Goal: Task Accomplishment & Management: Manage account settings

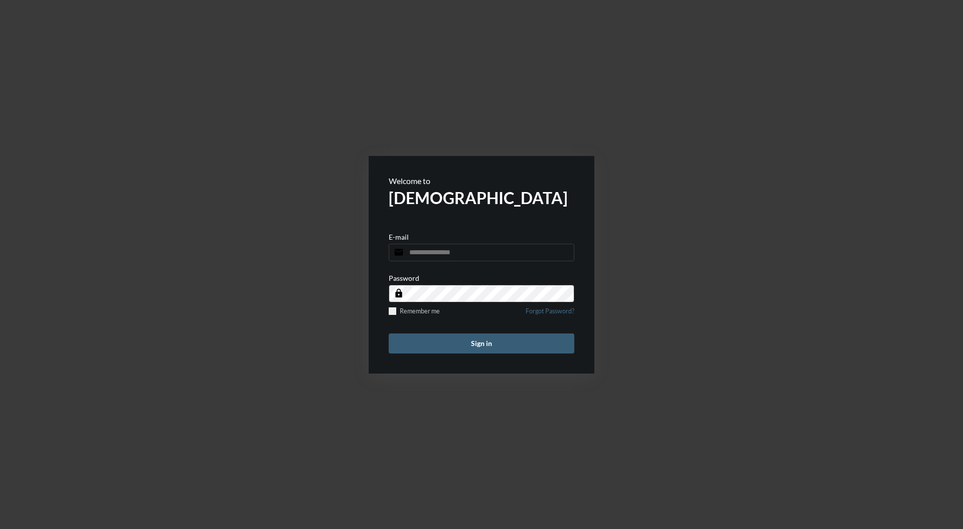
type input "**********"
click at [488, 333] on button "Sign in" at bounding box center [482, 343] width 186 height 20
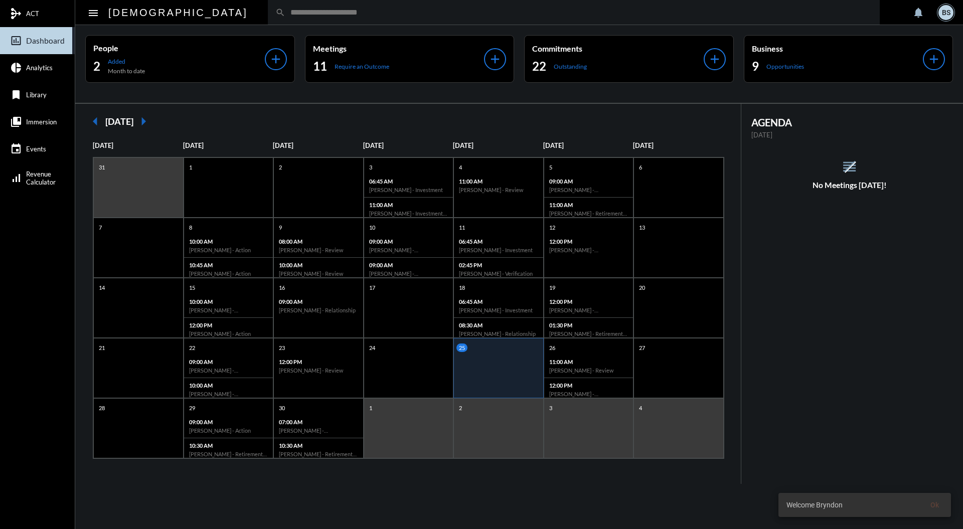
click at [391, 15] on input "text" at bounding box center [578, 12] width 587 height 9
type input "***"
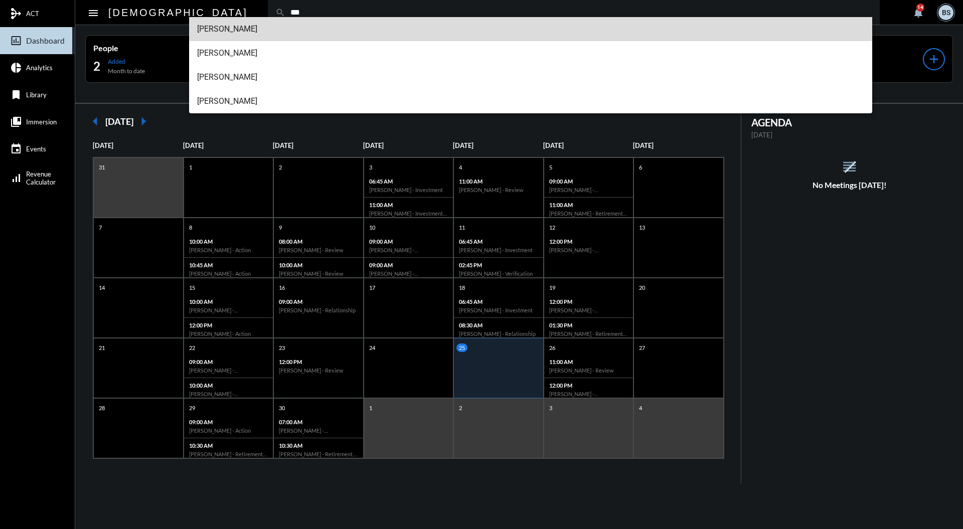
click at [259, 28] on span "[PERSON_NAME]" at bounding box center [530, 29] width 667 height 24
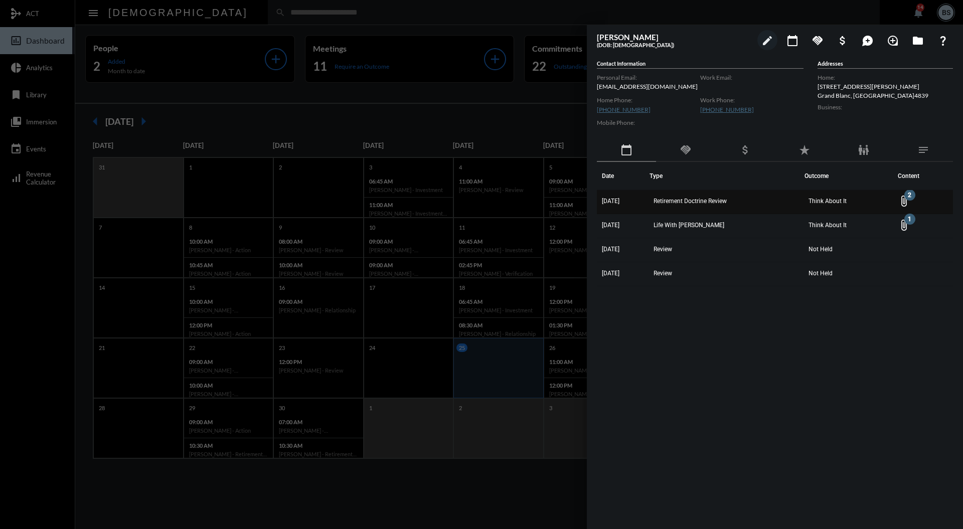
click at [719, 213] on td "Retirement Doctrine Review" at bounding box center [726, 202] width 155 height 24
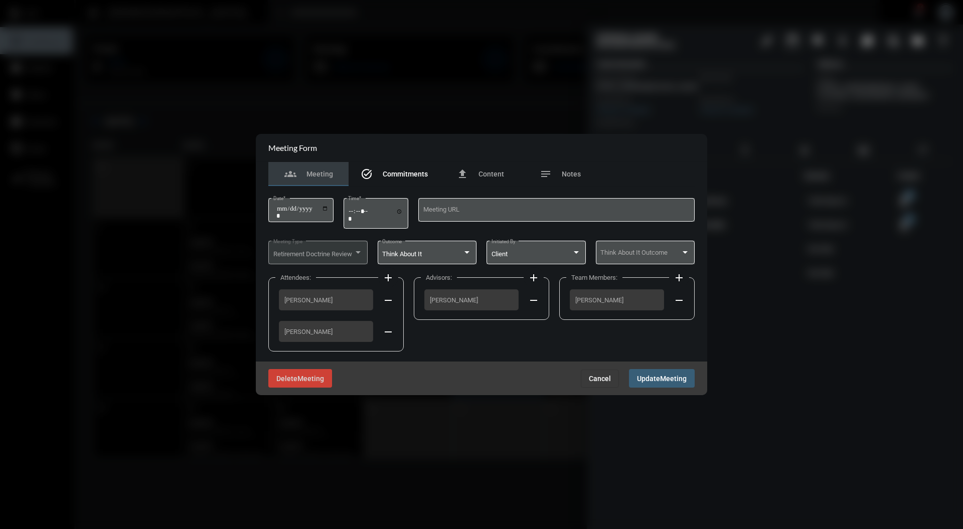
click at [418, 173] on span "Commitments" at bounding box center [405, 174] width 45 height 8
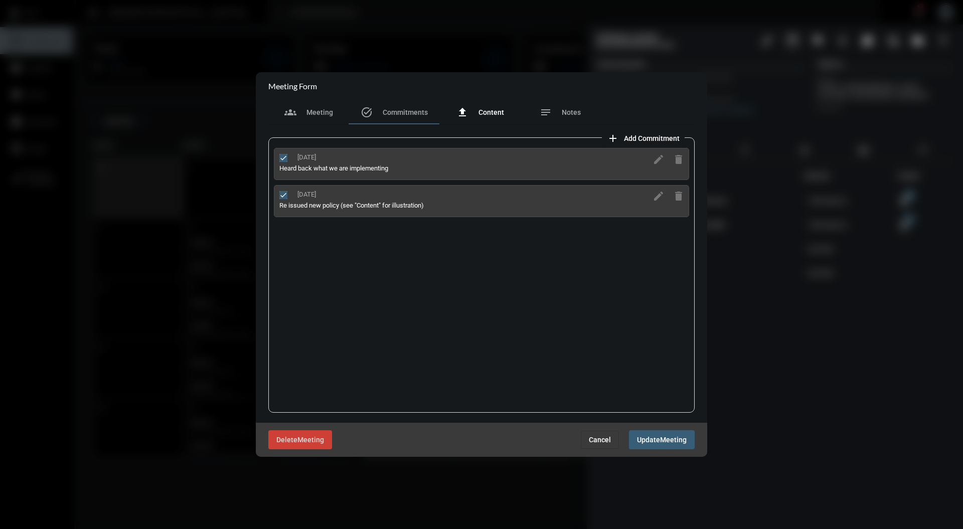
click at [490, 110] on span "Content" at bounding box center [491, 112] width 26 height 8
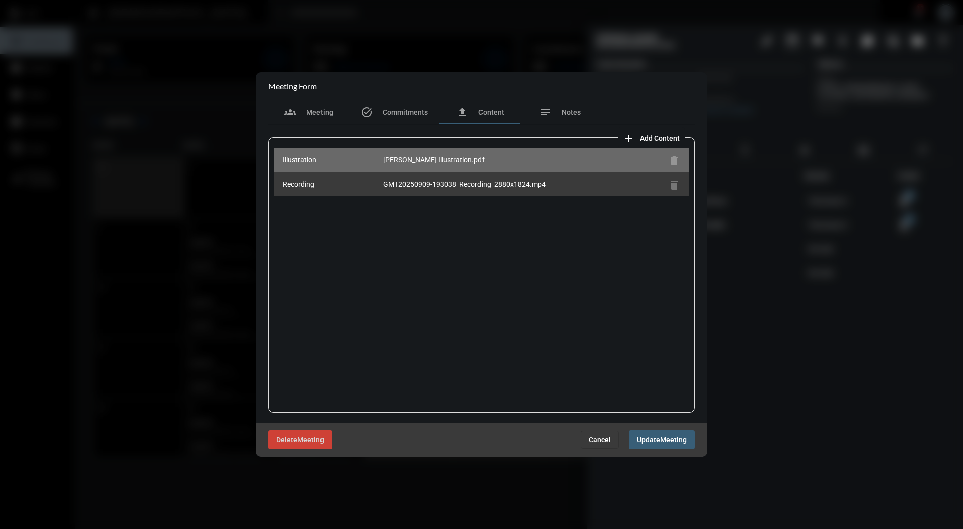
click at [439, 159] on div "[PERSON_NAME] Illustration.pdf" at bounding box center [523, 160] width 281 height 10
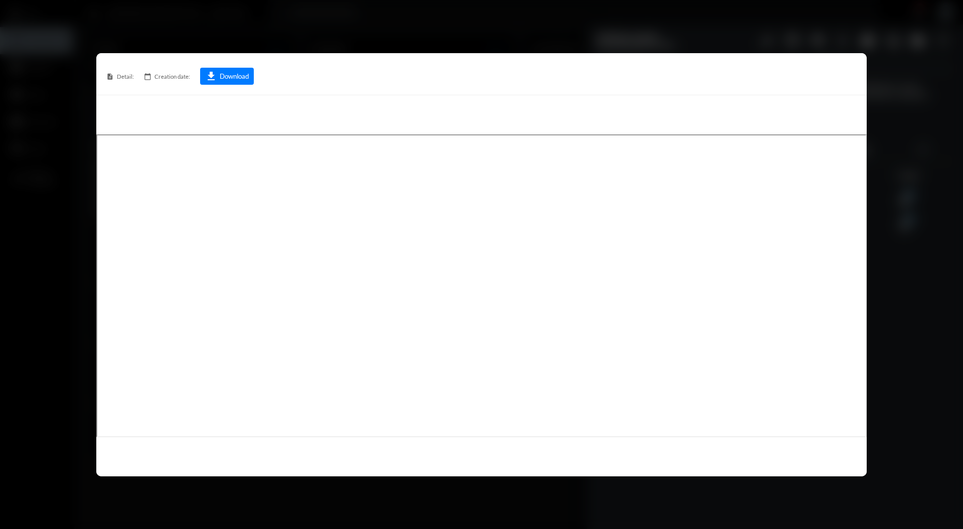
click at [844, 76] on div "description Detail: calendar_today Creation date: download Download" at bounding box center [481, 76] width 751 height 17
click at [852, 61] on div "description Detail: calendar_today Creation date: download Download" at bounding box center [481, 74] width 770 height 42
click at [900, 165] on div at bounding box center [481, 264] width 963 height 529
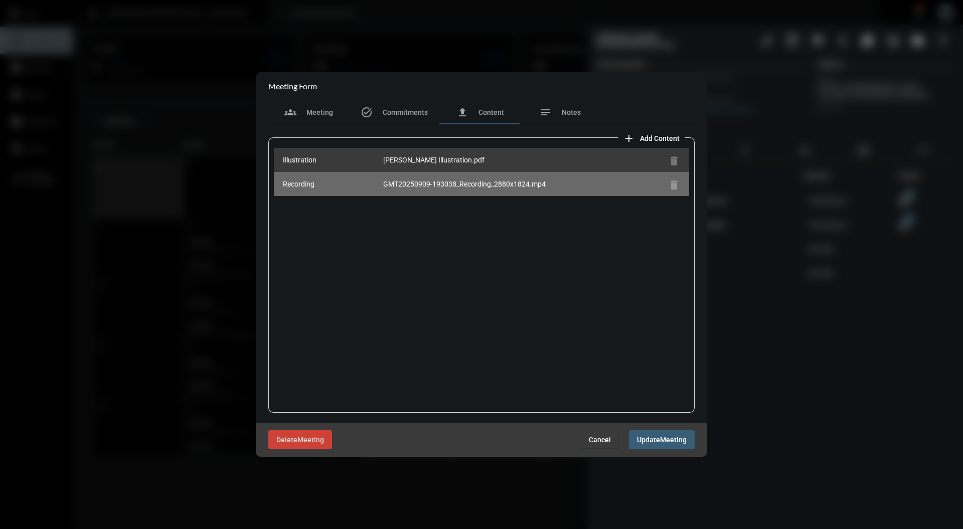
click at [529, 186] on div "GMT20250909-193038_Recording_2880x1824.mp4" at bounding box center [523, 184] width 281 height 10
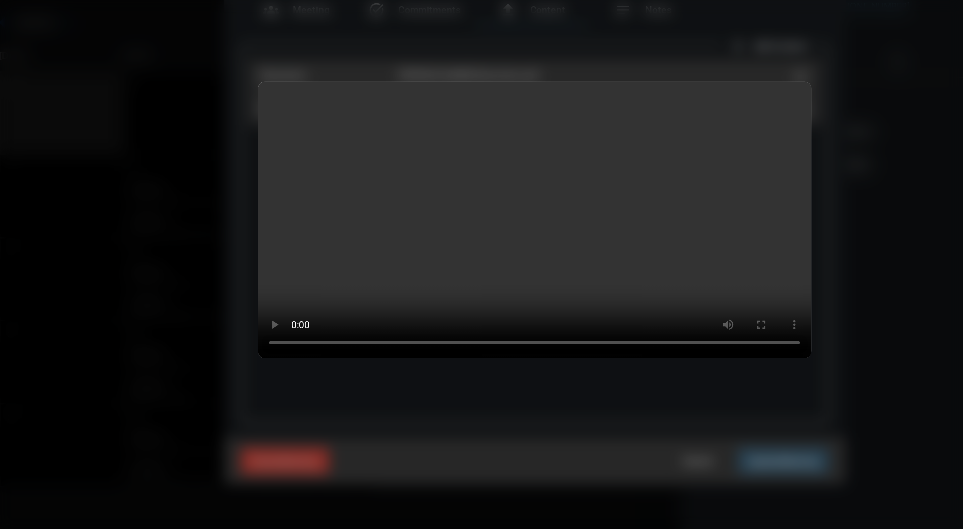
click at [730, 249] on div at bounding box center [481, 264] width 963 height 529
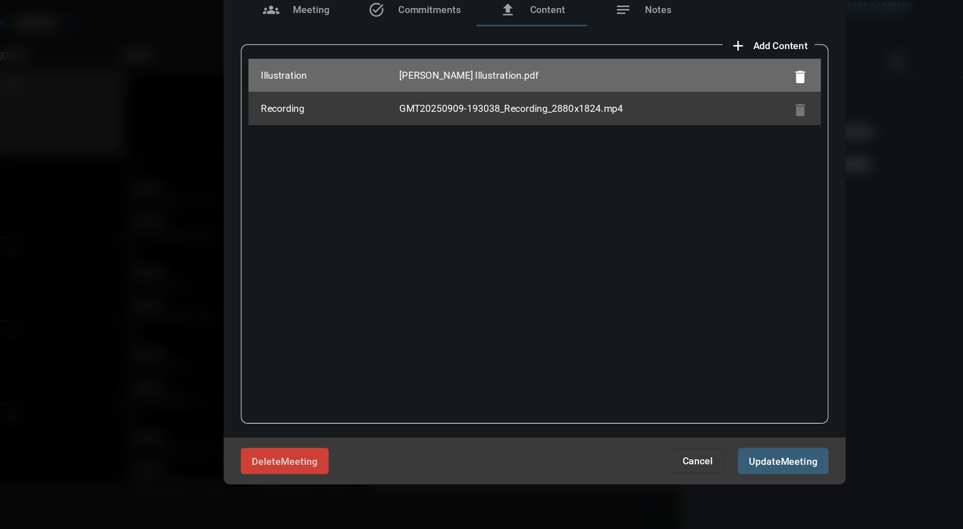
click at [672, 151] on button "delete" at bounding box center [674, 160] width 20 height 20
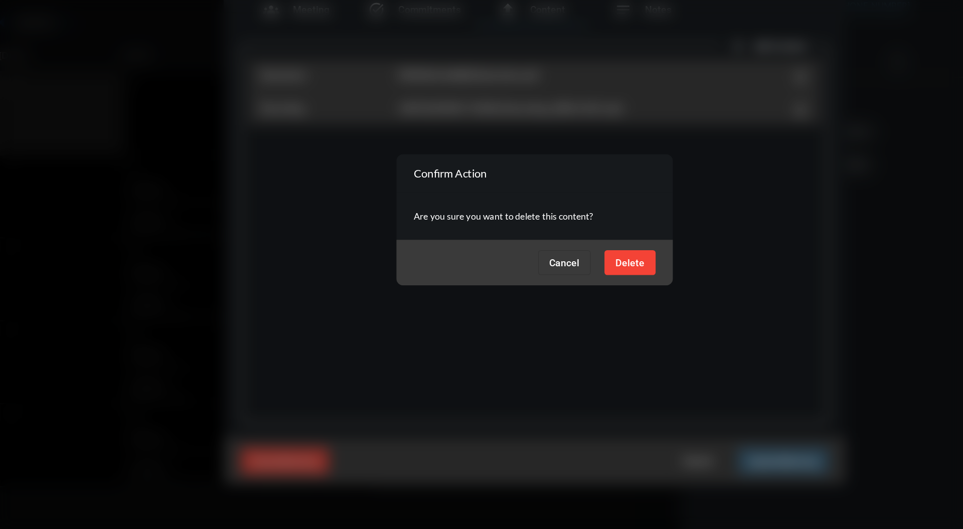
click at [504, 292] on span "Cancel" at bounding box center [503, 296] width 22 height 8
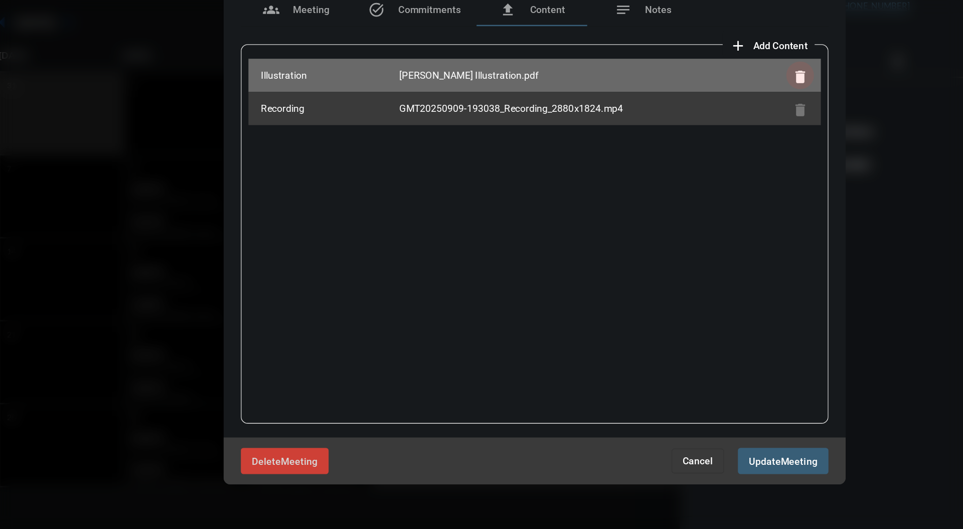
click at [681, 158] on button "delete" at bounding box center [674, 160] width 20 height 20
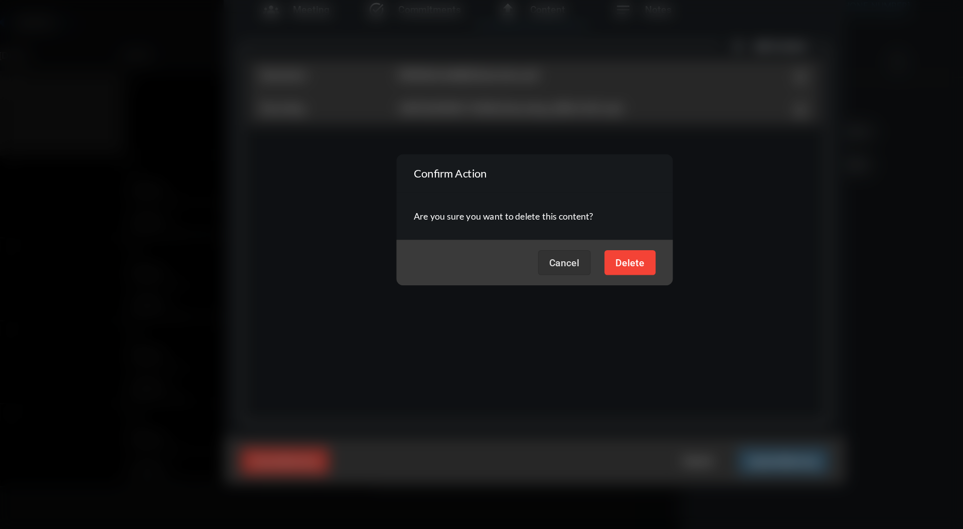
click at [558, 299] on button "Delete" at bounding box center [550, 296] width 37 height 18
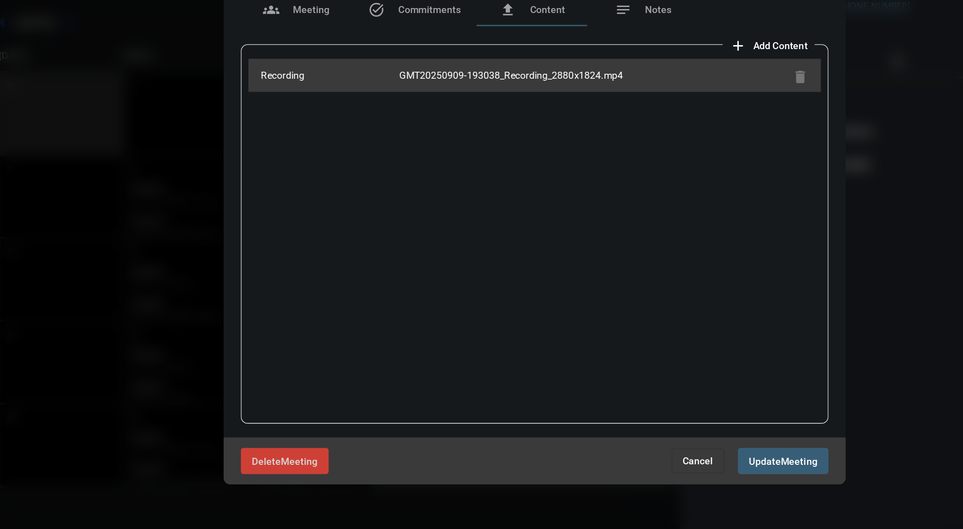
click at [654, 133] on span "add Add Content" at bounding box center [651, 137] width 57 height 8
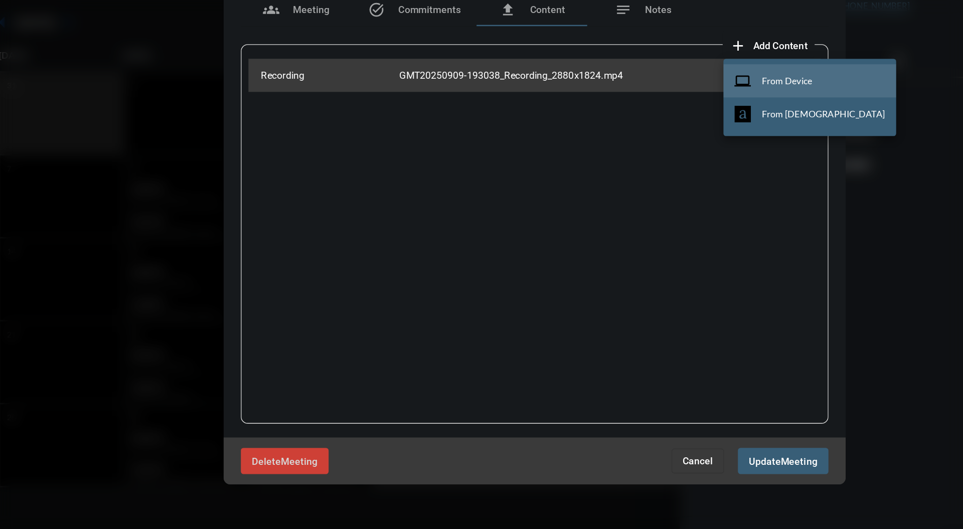
click at [675, 161] on span "From Device" at bounding box center [664, 164] width 37 height 8
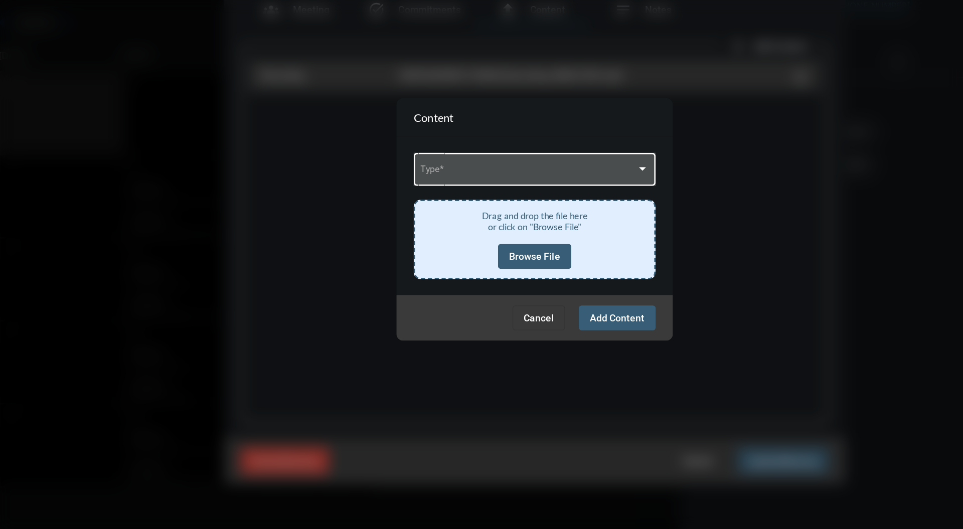
click at [558, 227] on div at bounding box center [559, 228] width 9 height 8
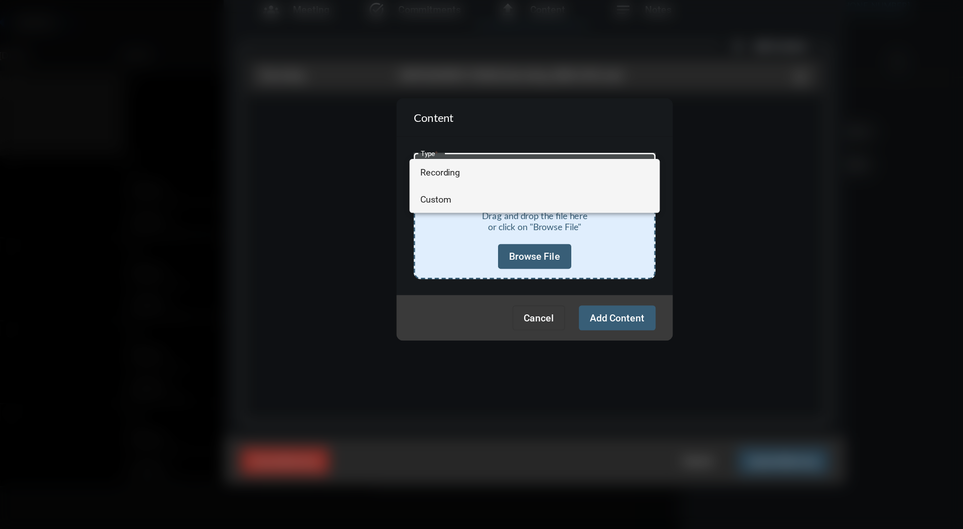
click at [514, 256] on span "Custom" at bounding box center [482, 250] width 166 height 20
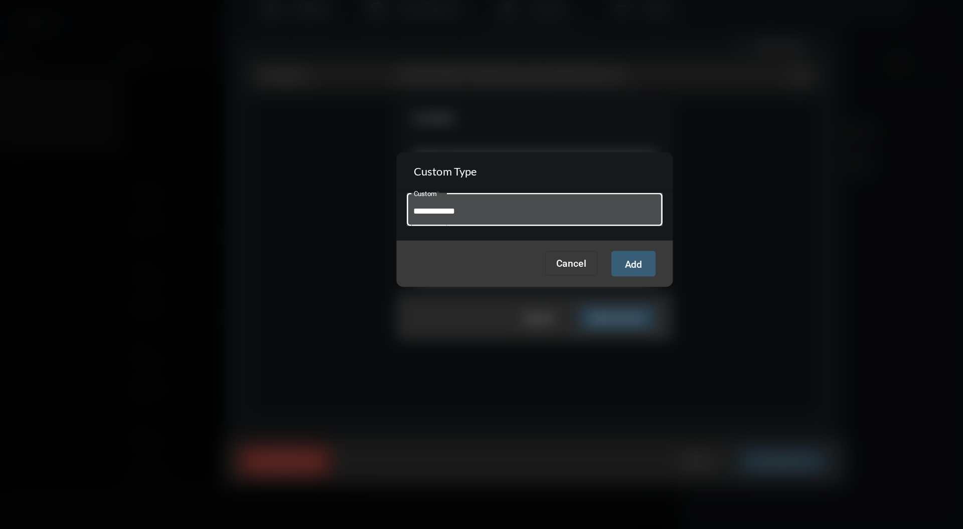
type input "**********"
click at [556, 299] on span "Add" at bounding box center [553, 297] width 13 height 8
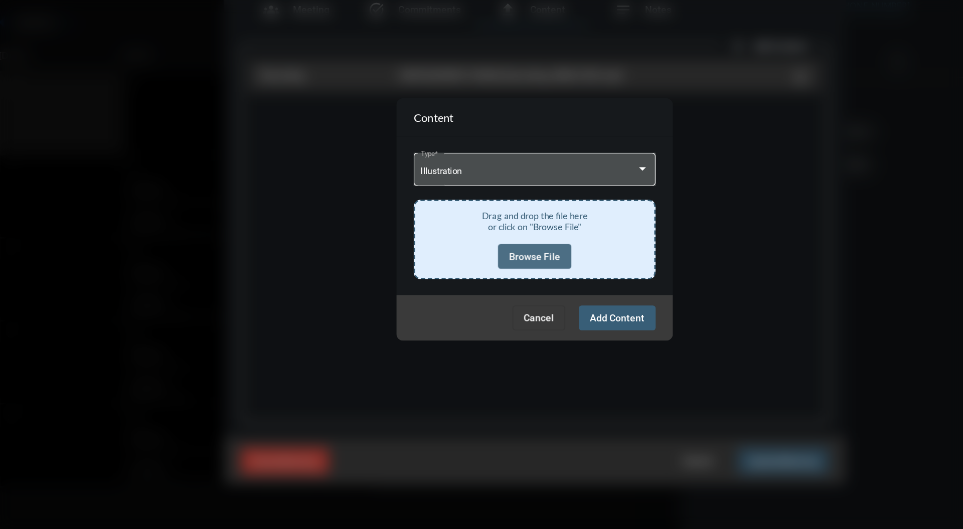
click at [475, 290] on span "Browse File" at bounding box center [481, 291] width 37 height 8
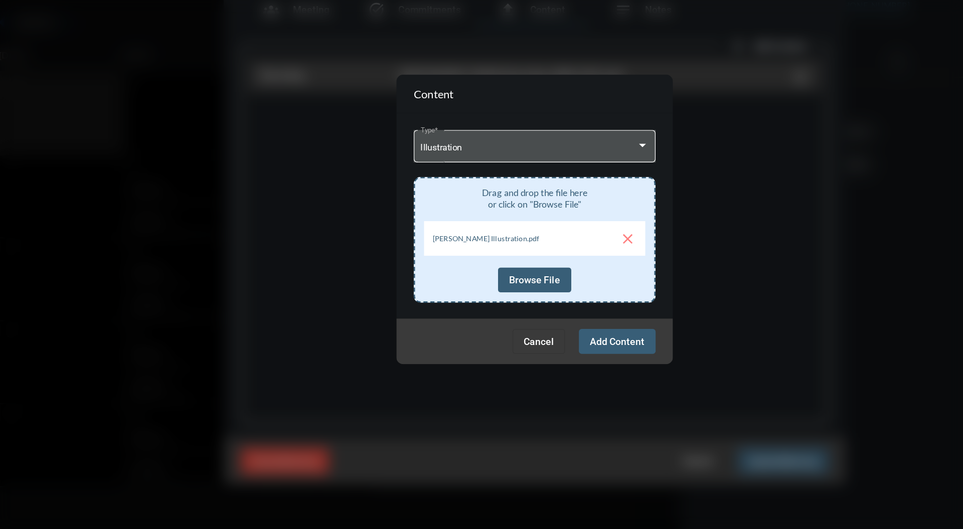
click at [543, 351] on span "Add Content" at bounding box center [542, 353] width 40 height 8
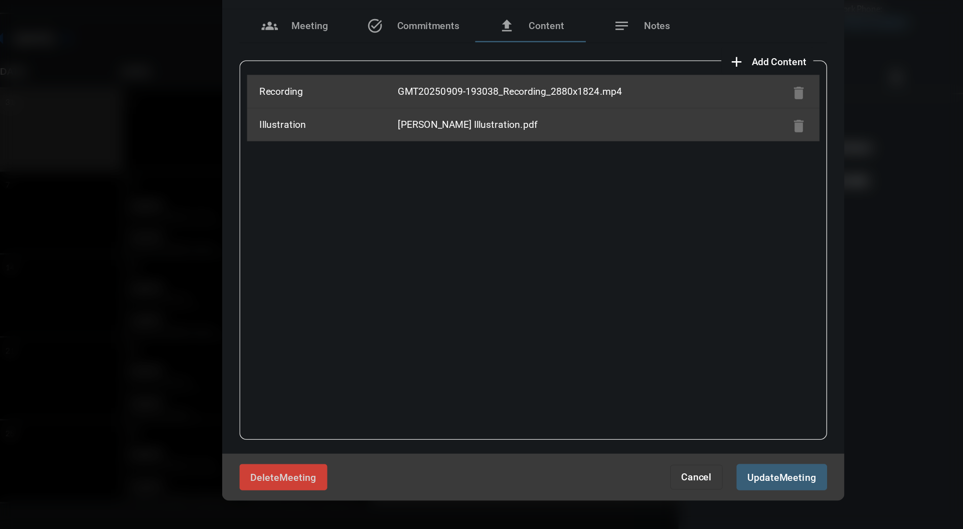
click at [745, 258] on div at bounding box center [481, 264] width 963 height 529
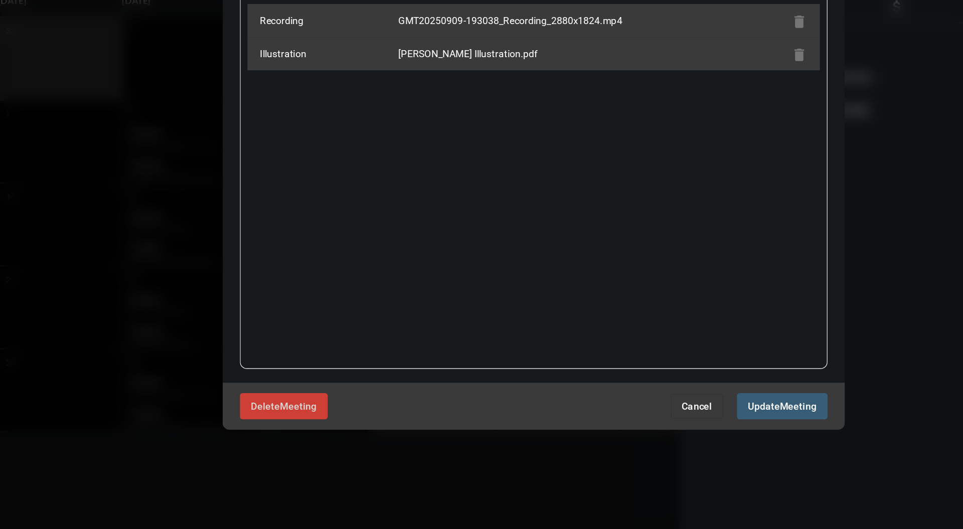
click at [735, 309] on div at bounding box center [481, 264] width 963 height 529
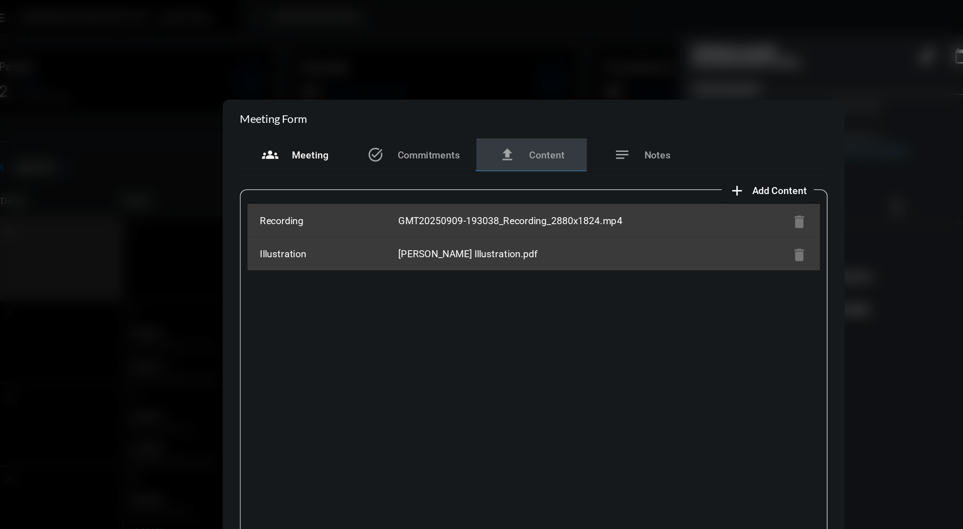
click at [311, 111] on span "Meeting" at bounding box center [319, 112] width 27 height 8
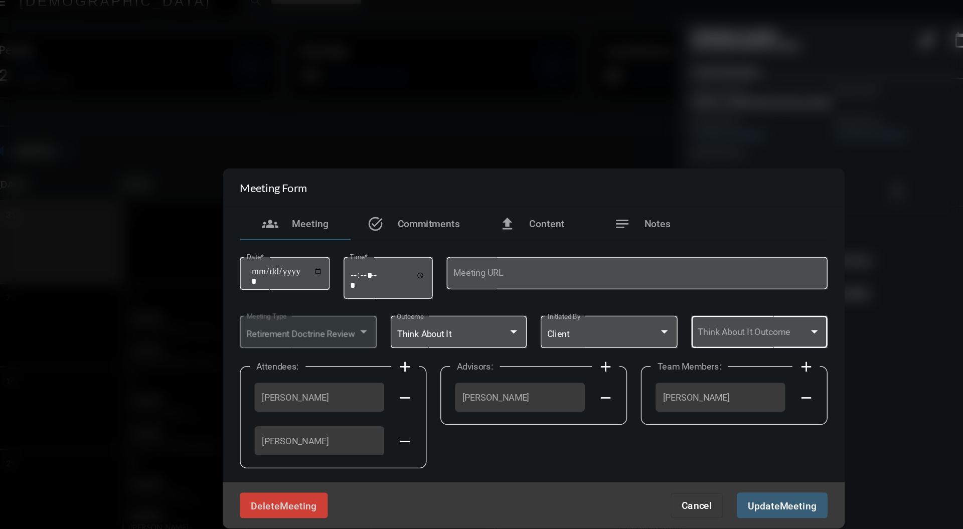
click at [693, 251] on div "Think About It Outcome" at bounding box center [645, 252] width 99 height 26
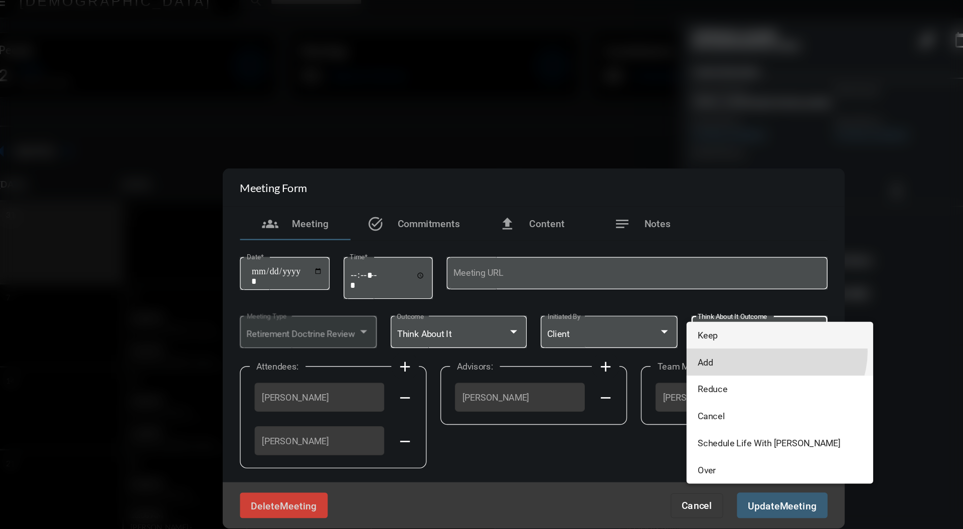
click at [656, 266] on span "Add" at bounding box center [659, 275] width 119 height 20
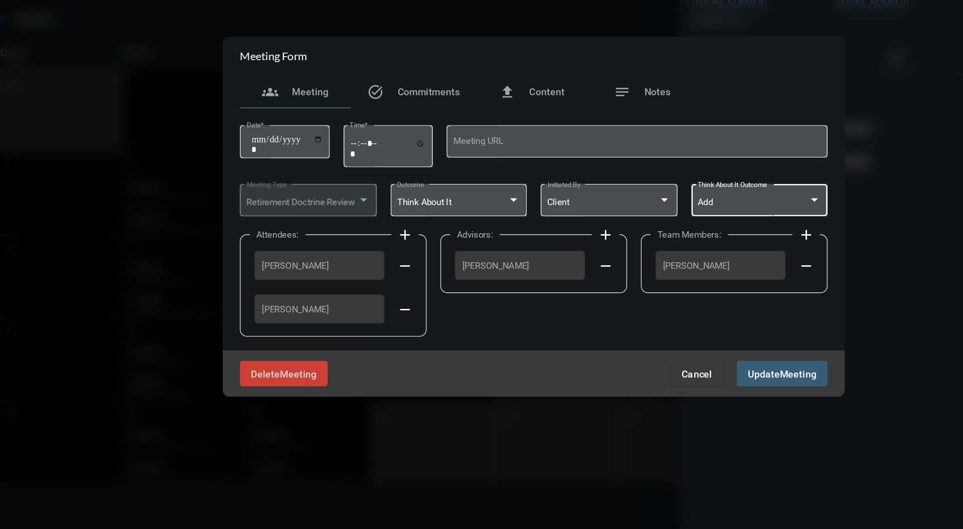
click at [672, 380] on span "Meeting" at bounding box center [673, 379] width 27 height 8
